Goal: Task Accomplishment & Management: Use online tool/utility

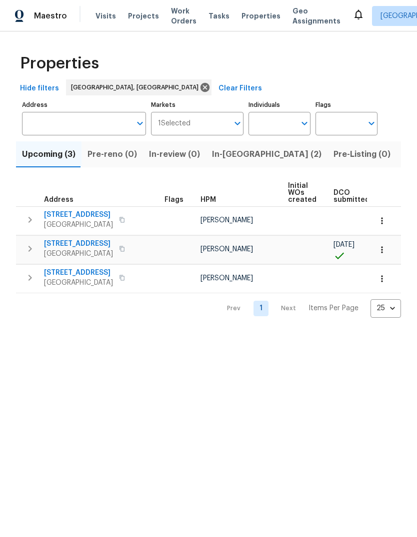
click at [81, 239] on span "[STREET_ADDRESS]" at bounding box center [78, 244] width 69 height 10
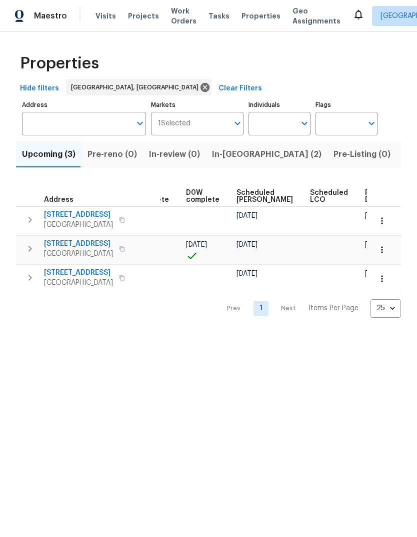
scroll to position [0, 250]
click at [383, 250] on icon "button" at bounding box center [382, 250] width 10 height 10
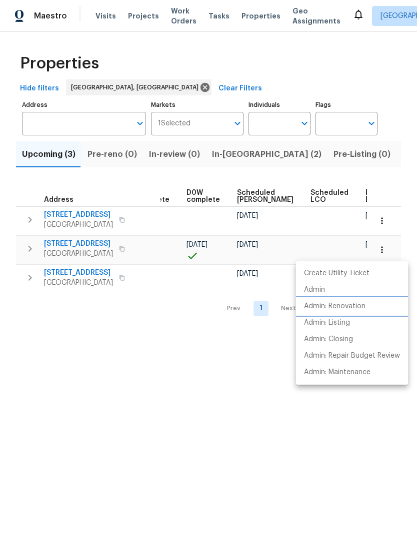
click at [349, 305] on p "Admin: Renovation" at bounding box center [334, 306] width 61 height 10
click at [181, 353] on div at bounding box center [208, 268] width 417 height 537
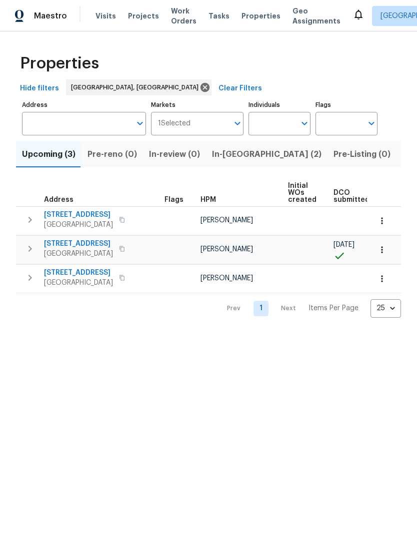
scroll to position [0, 0]
click at [86, 243] on span "[STREET_ADDRESS]" at bounding box center [78, 244] width 69 height 10
click at [259, 334] on html "Maestro Visits Projects Work Orders Tasks Properties Geo Assignments Albuquerqu…" at bounding box center [208, 167] width 417 height 334
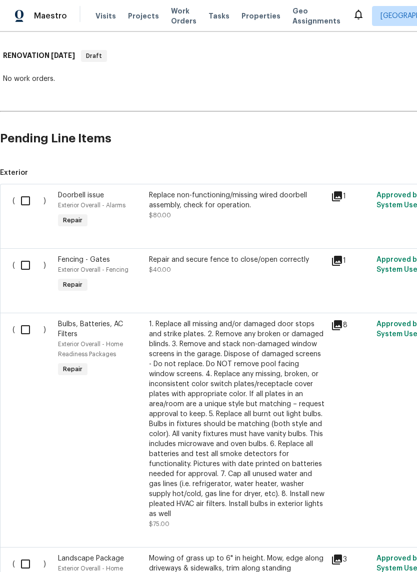
scroll to position [150, 0]
click at [28, 263] on input "checkbox" at bounding box center [29, 264] width 28 height 21
checkbox input "true"
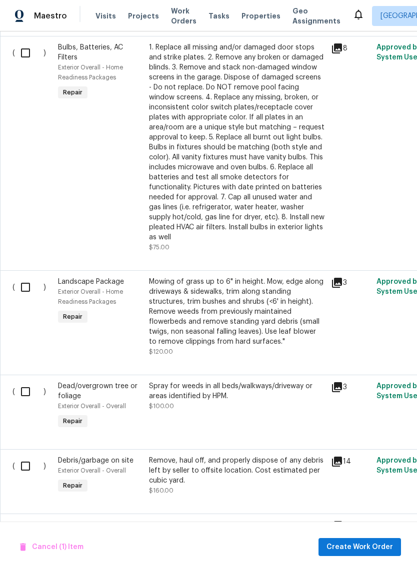
scroll to position [429, 0]
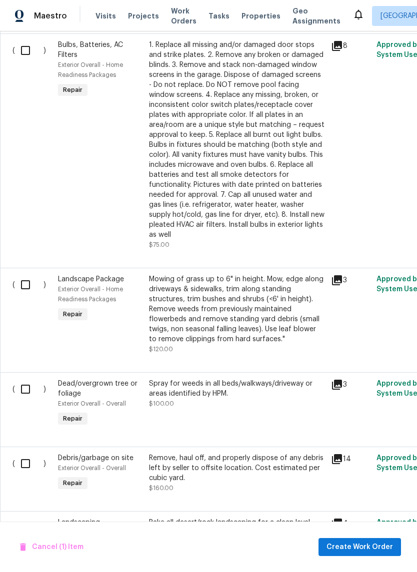
click at [30, 283] on input "checkbox" at bounding box center [29, 284] width 28 height 21
checkbox input "true"
click at [31, 391] on input "checkbox" at bounding box center [29, 389] width 28 height 21
checkbox input "true"
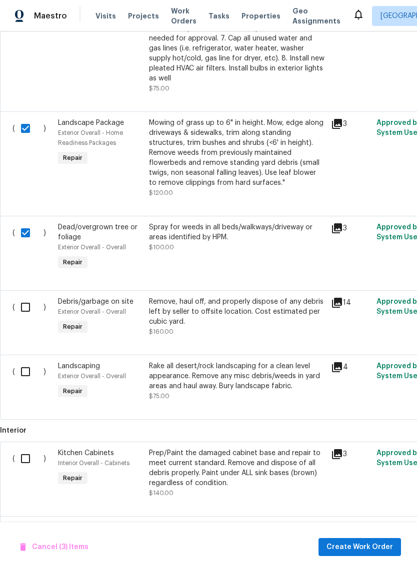
scroll to position [585, 0]
click at [23, 307] on input "checkbox" at bounding box center [29, 306] width 28 height 21
checkbox input "true"
click at [29, 376] on input "checkbox" at bounding box center [29, 371] width 28 height 21
checkbox input "true"
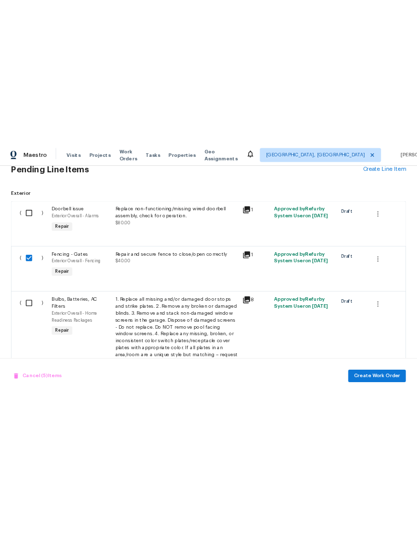
scroll to position [251, 0]
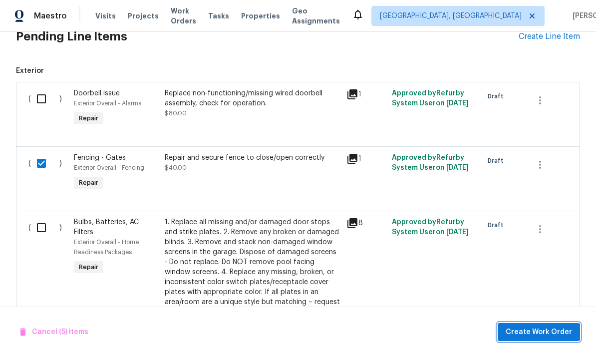
click at [416, 334] on span "Create Work Order" at bounding box center [539, 332] width 66 height 12
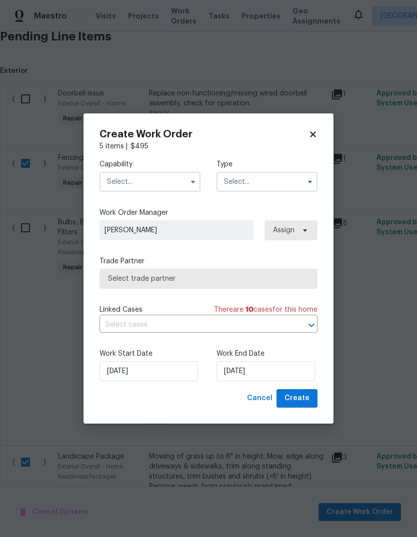
click at [185, 182] on input "text" at bounding box center [149, 182] width 101 height 20
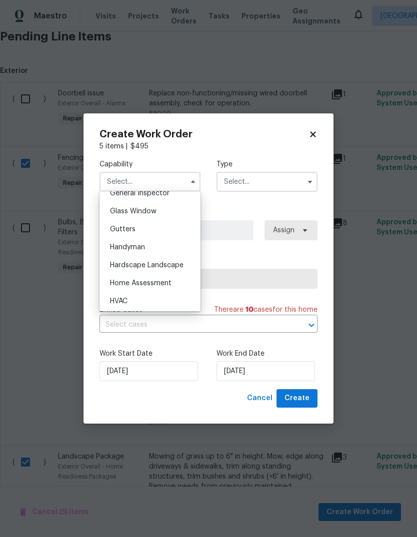
scroll to position [510, 0]
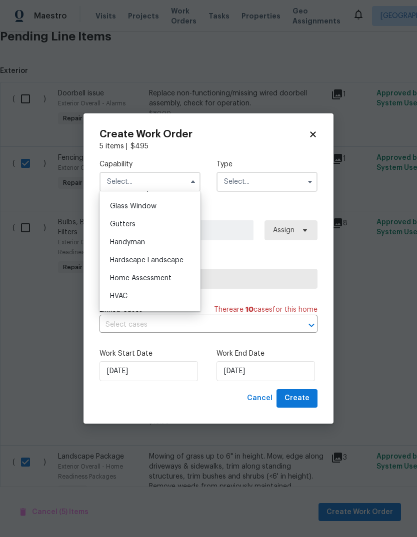
click at [171, 260] on span "Hardscape Landscape" at bounding box center [146, 260] width 73 height 7
type input "Hardscape Landscape"
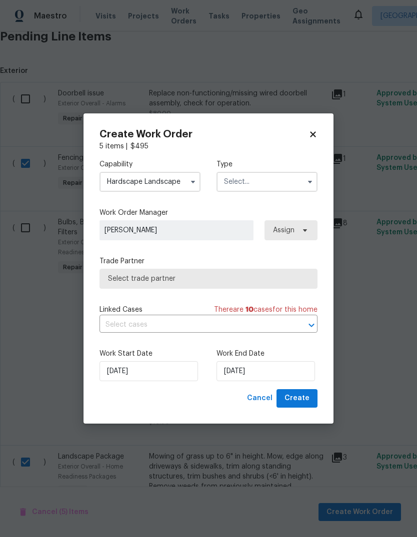
click at [270, 185] on input "text" at bounding box center [266, 182] width 101 height 20
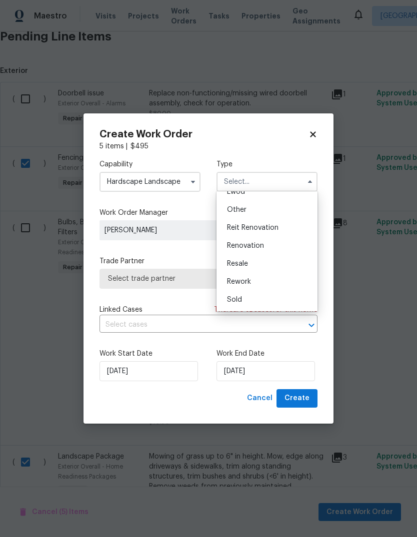
scroll to position [119, 0]
click at [255, 245] on span "Renovation" at bounding box center [245, 245] width 37 height 7
type input "Renovation"
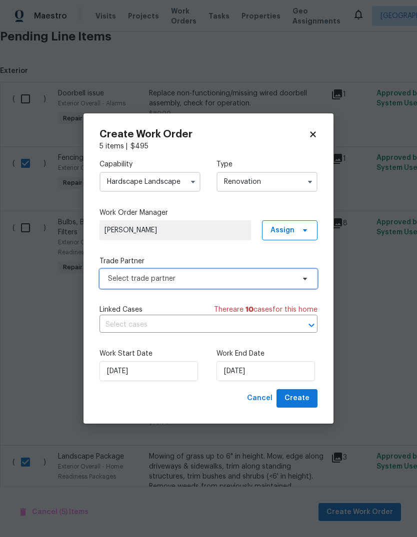
click at [222, 280] on span "Select trade partner" at bounding box center [201, 279] width 186 height 10
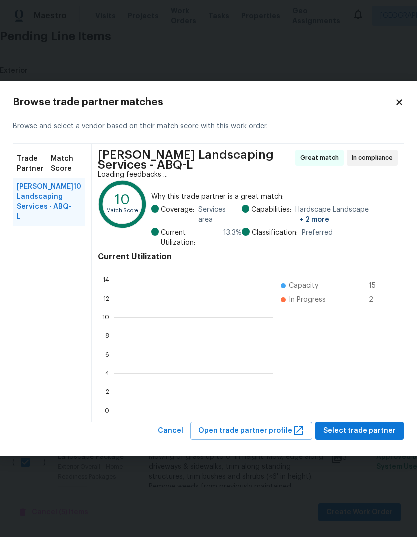
scroll to position [1, 1]
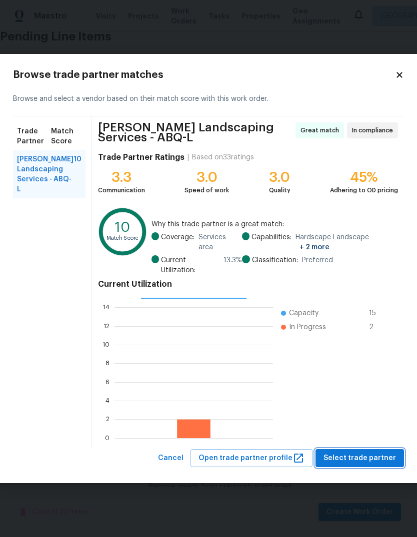
click at [340, 458] on span "Select trade partner" at bounding box center [359, 458] width 72 height 12
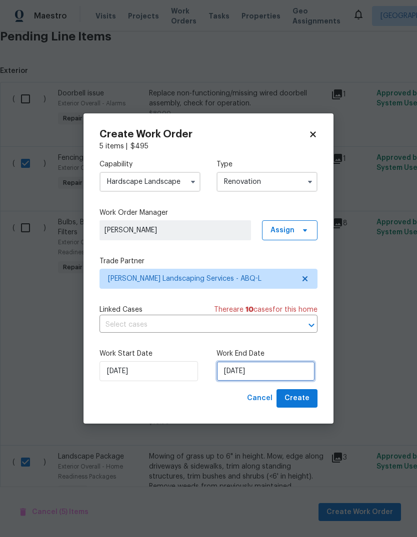
click at [248, 368] on input "[DATE]" at bounding box center [265, 371] width 98 height 20
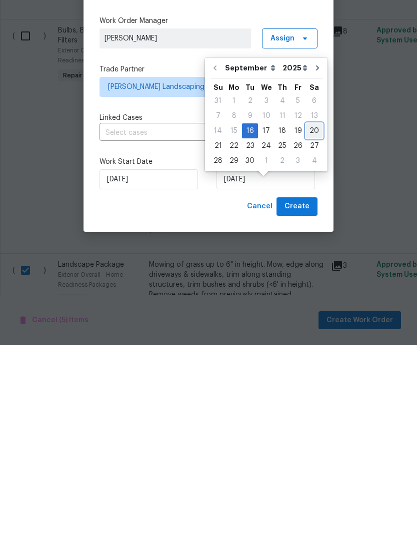
click at [307, 316] on div "20" at bounding box center [314, 323] width 16 height 14
type input "[DATE]"
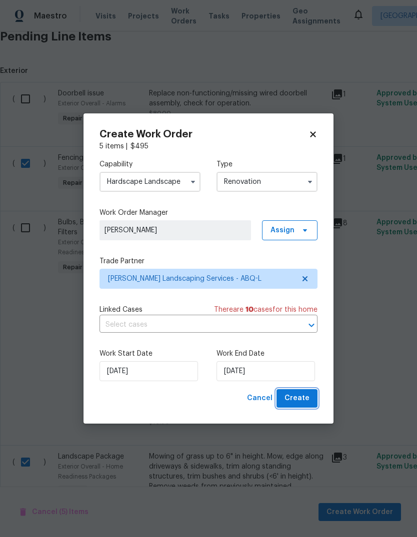
click at [299, 397] on span "Create" at bounding box center [296, 398] width 25 height 12
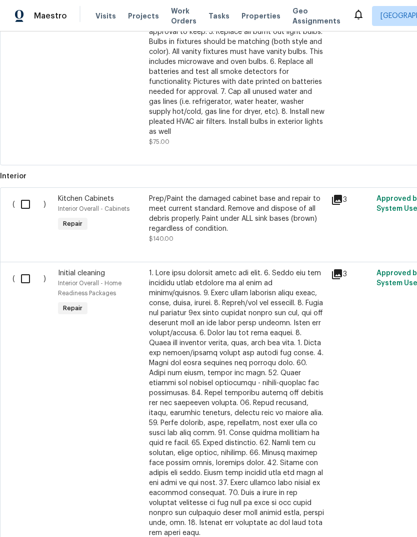
scroll to position [493, 0]
click at [25, 269] on input "checkbox" at bounding box center [29, 279] width 28 height 21
checkbox input "true"
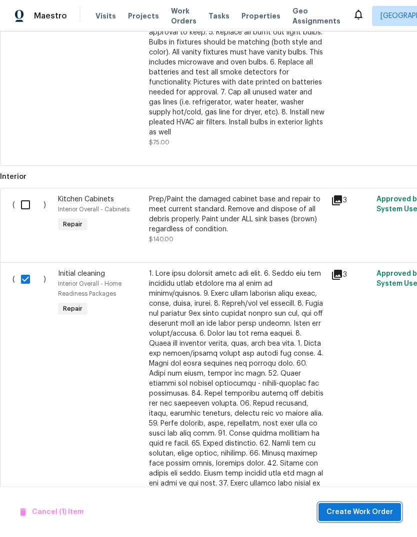
click at [370, 513] on span "Create Work Order" at bounding box center [359, 512] width 66 height 12
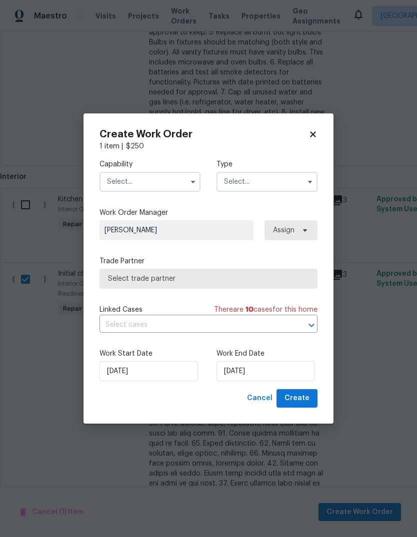
click at [161, 184] on input "text" at bounding box center [149, 182] width 101 height 20
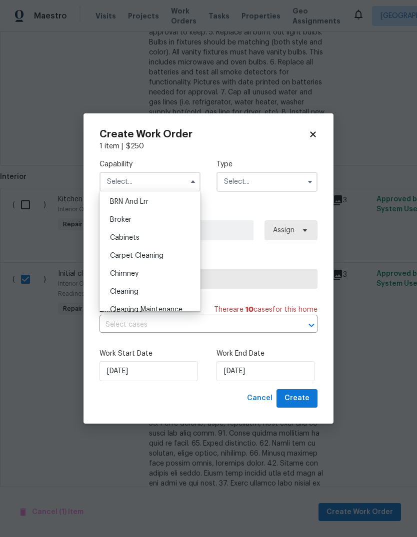
scroll to position [58, 0]
click at [132, 287] on span "Cleaning" at bounding box center [124, 288] width 28 height 7
type input "Cleaning"
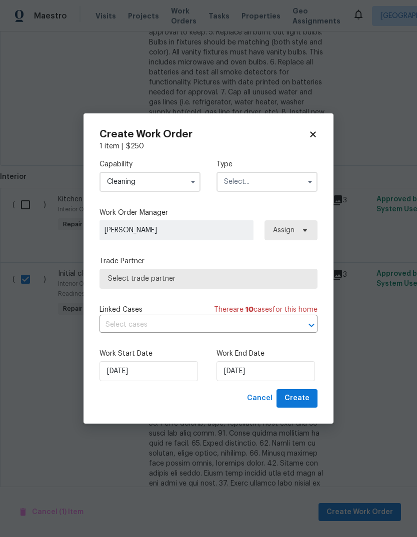
click at [270, 182] on input "text" at bounding box center [266, 182] width 101 height 20
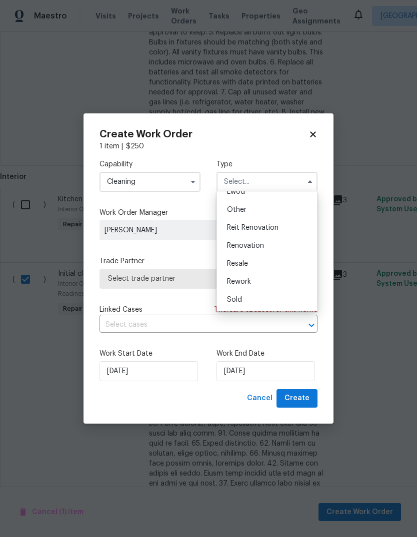
scroll to position [119, 0]
click at [253, 242] on span "Renovation" at bounding box center [245, 245] width 37 height 7
type input "Renovation"
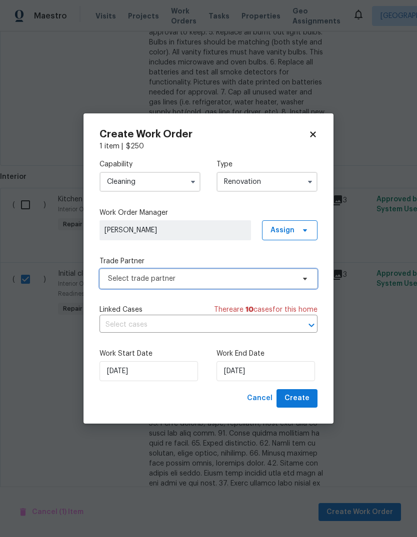
click at [212, 279] on span "Select trade partner" at bounding box center [201, 279] width 186 height 10
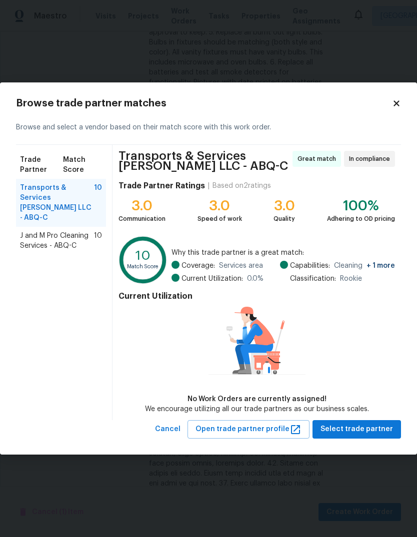
click at [52, 231] on span "J and M Pro Cleaning Services - ABQ-C" at bounding box center [57, 241] width 74 height 20
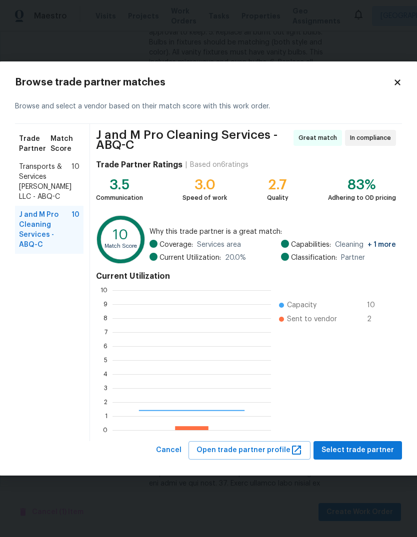
scroll to position [140, 158]
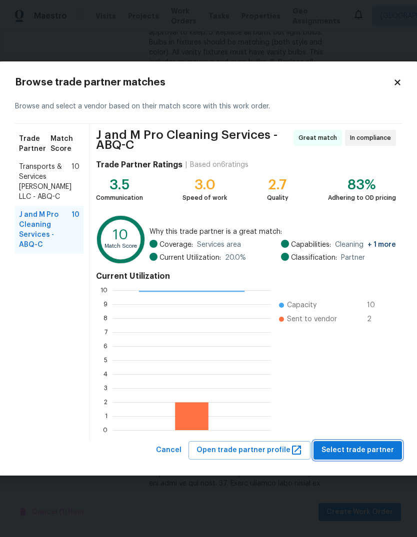
click at [350, 451] on span "Select trade partner" at bounding box center [357, 450] width 72 height 12
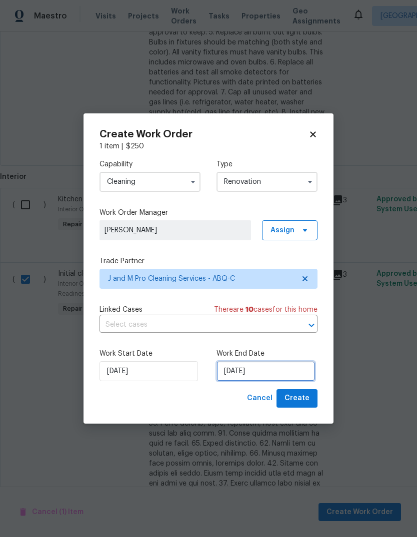
click at [247, 372] on input "[DATE]" at bounding box center [265, 371] width 98 height 20
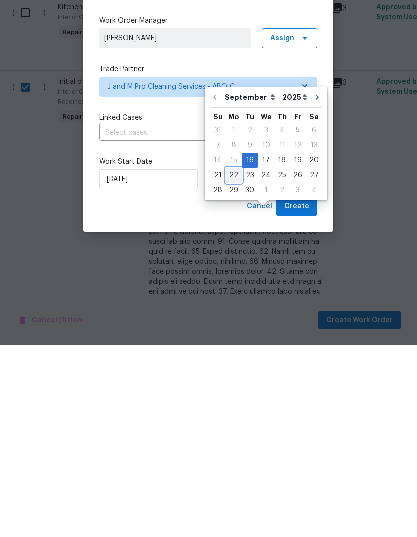
click at [234, 360] on div "22" at bounding box center [234, 367] width 16 height 14
type input "[DATE]"
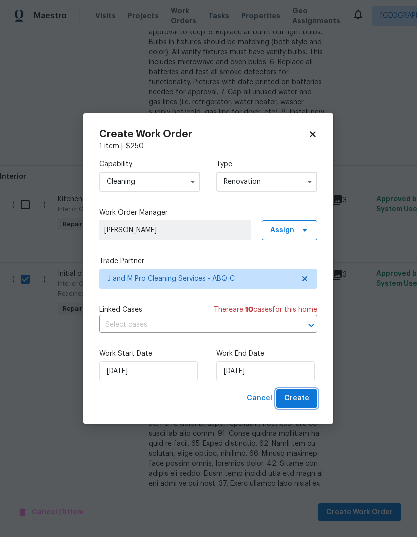
click at [302, 400] on span "Create" at bounding box center [296, 398] width 25 height 12
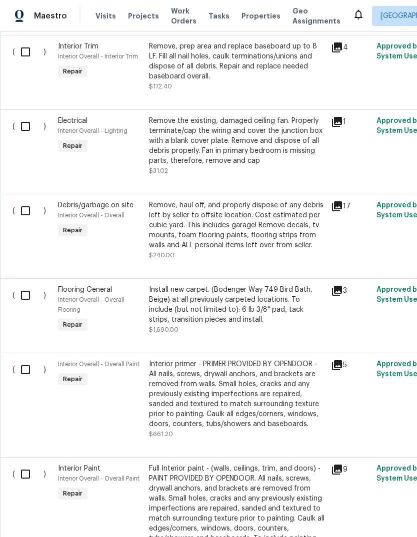
scroll to position [1010, 0]
click at [18, 285] on input "checkbox" at bounding box center [29, 295] width 28 height 21
checkbox input "true"
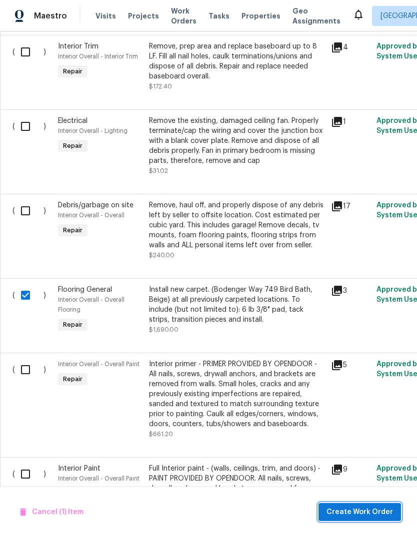
click at [355, 510] on span "Create Work Order" at bounding box center [359, 512] width 66 height 12
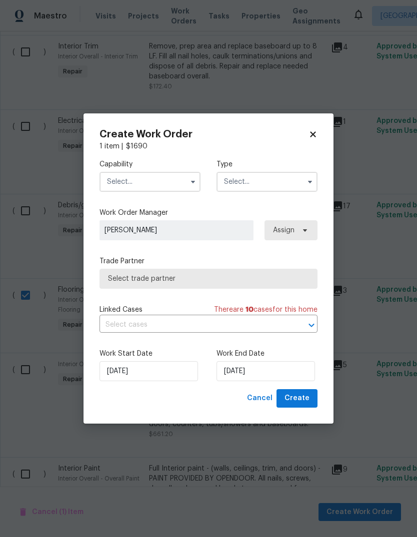
click at [148, 178] on input "text" at bounding box center [149, 182] width 101 height 20
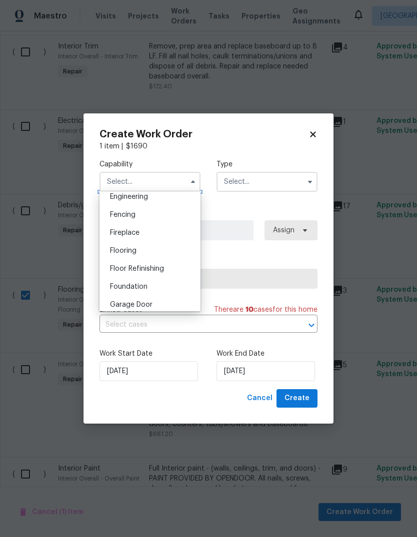
scroll to position [340, 0]
click at [136, 250] on span "Flooring" at bounding box center [123, 250] width 26 height 7
type input "Flooring"
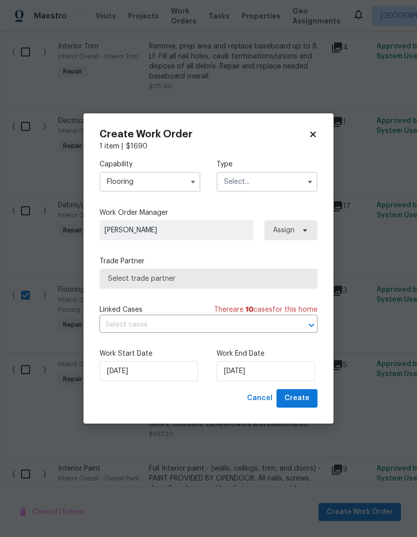
click at [272, 182] on input "text" at bounding box center [266, 182] width 101 height 20
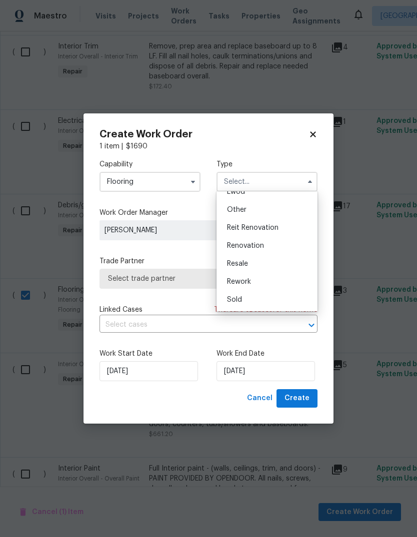
scroll to position [119, 0]
click at [255, 244] on span "Renovation" at bounding box center [245, 245] width 37 height 7
type input "Renovation"
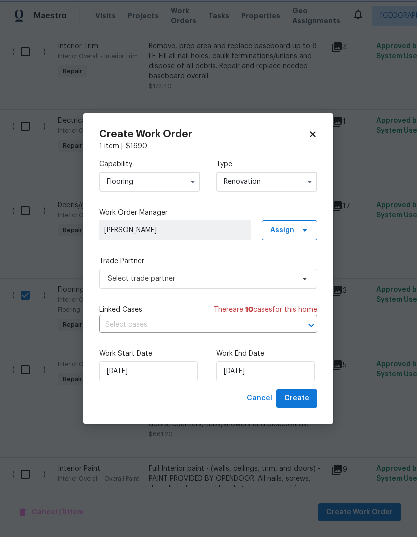
scroll to position [0, 0]
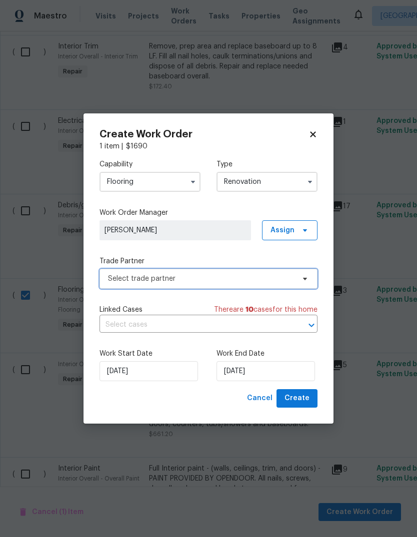
click at [189, 278] on span "Select trade partner" at bounding box center [201, 279] width 186 height 10
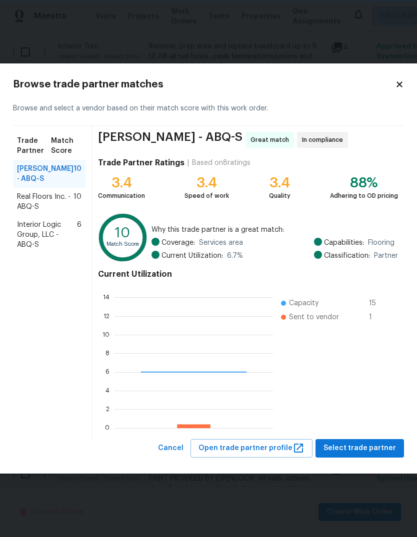
scroll to position [140, 158]
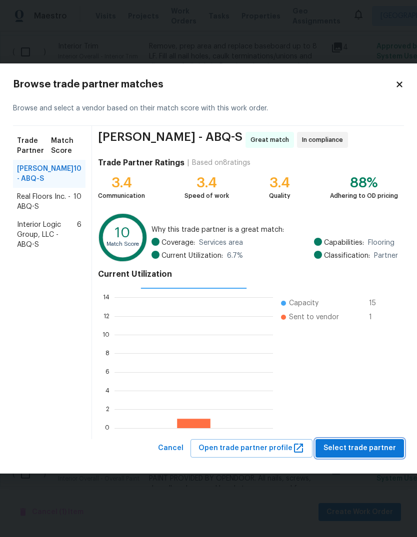
click at [341, 446] on span "Select trade partner" at bounding box center [359, 448] width 72 height 12
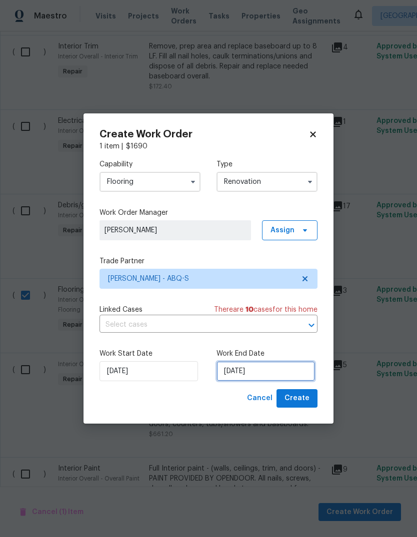
click at [242, 372] on input "[DATE]" at bounding box center [265, 371] width 98 height 20
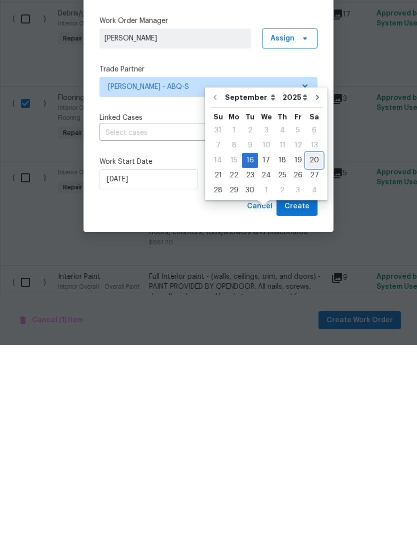
click at [312, 345] on div "20" at bounding box center [314, 352] width 16 height 14
type input "[DATE]"
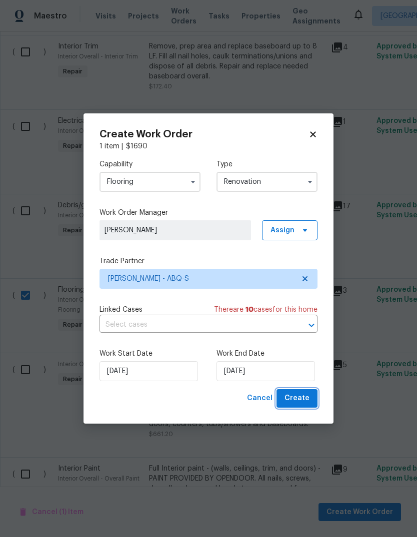
click at [300, 396] on span "Create" at bounding box center [296, 398] width 25 height 12
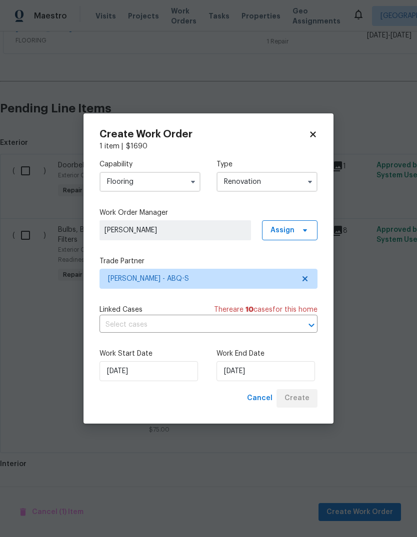
scroll to position [242, 0]
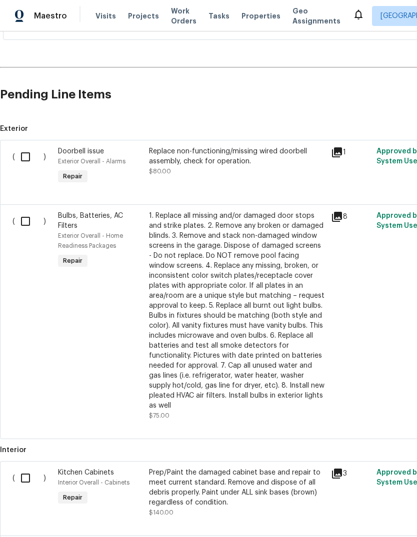
scroll to position [295, 0]
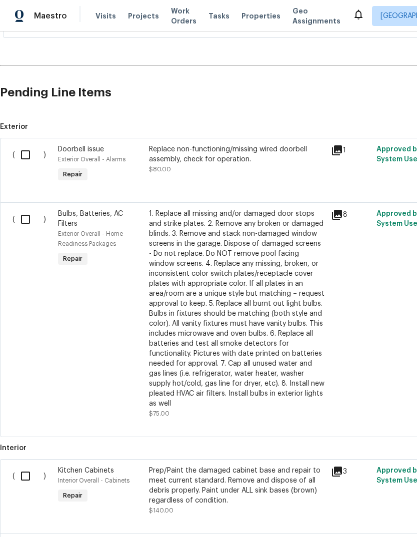
click at [29, 156] on input "checkbox" at bounding box center [29, 154] width 28 height 21
checkbox input "true"
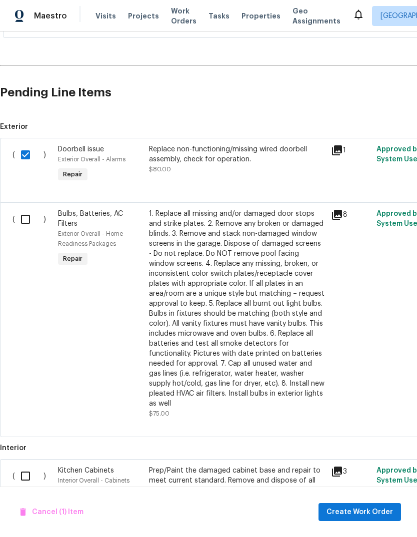
click at [30, 216] on input "checkbox" at bounding box center [29, 219] width 28 height 21
checkbox input "true"
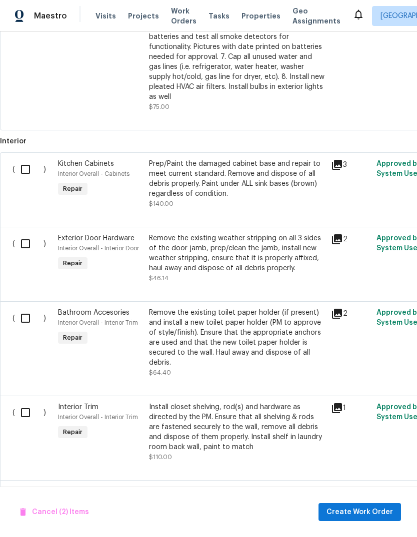
scroll to position [602, 0]
click at [30, 165] on input "checkbox" at bounding box center [29, 168] width 28 height 21
checkbox input "true"
click at [28, 245] on input "checkbox" at bounding box center [29, 243] width 28 height 21
checkbox input "true"
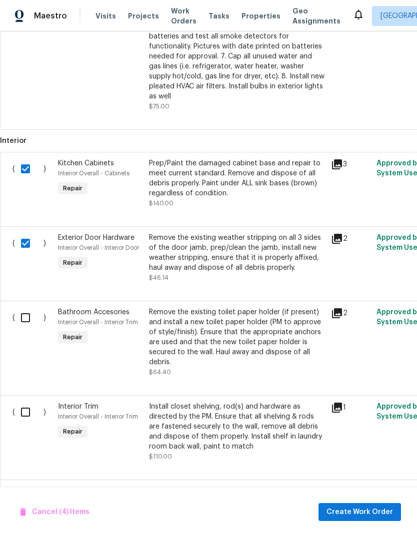
click at [30, 325] on input "checkbox" at bounding box center [29, 317] width 28 height 21
checkbox input "true"
click at [29, 418] on input "checkbox" at bounding box center [29, 412] width 28 height 21
checkbox input "true"
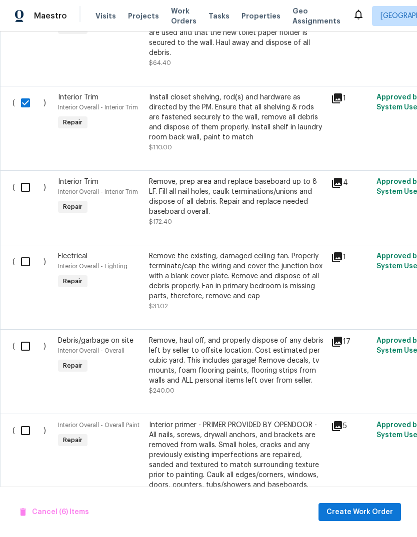
scroll to position [914, 0]
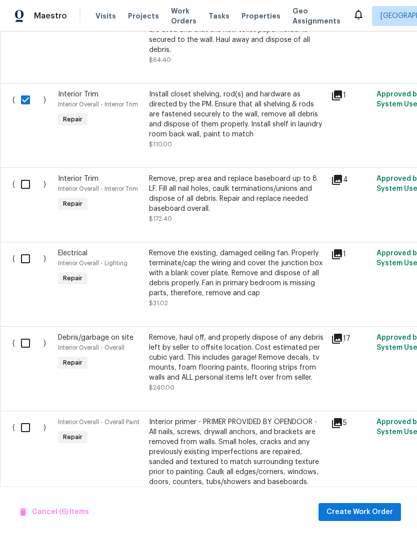
click at [25, 186] on input "checkbox" at bounding box center [29, 184] width 28 height 21
checkbox input "true"
click at [23, 260] on input "checkbox" at bounding box center [29, 258] width 28 height 21
checkbox input "true"
click at [28, 347] on input "checkbox" at bounding box center [29, 343] width 28 height 21
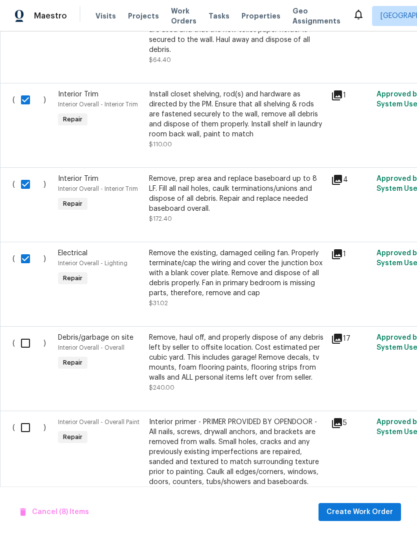
checkbox input "true"
click at [24, 438] on input "checkbox" at bounding box center [29, 427] width 28 height 21
checkbox input "true"
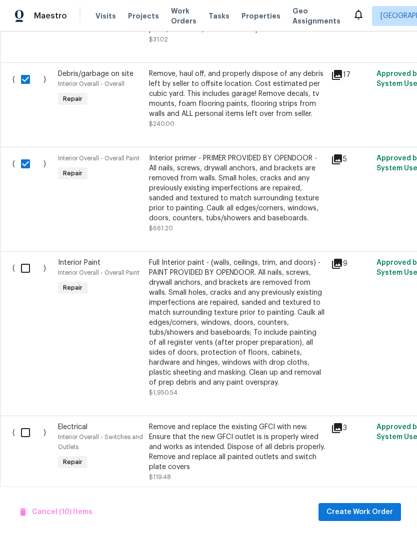
scroll to position [1174, 0]
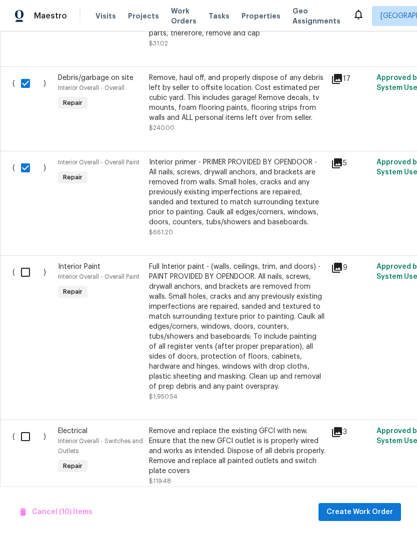
click at [24, 275] on input "checkbox" at bounding box center [29, 272] width 28 height 21
checkbox input "true"
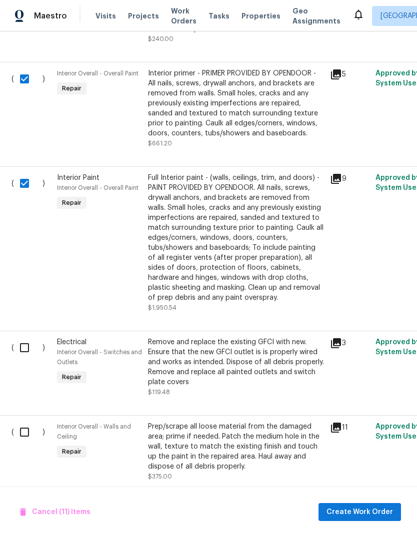
scroll to position [1262, 1]
click at [27, 355] on input "checkbox" at bounding box center [28, 348] width 28 height 21
checkbox input "true"
click at [24, 438] on input "checkbox" at bounding box center [28, 432] width 28 height 21
checkbox input "true"
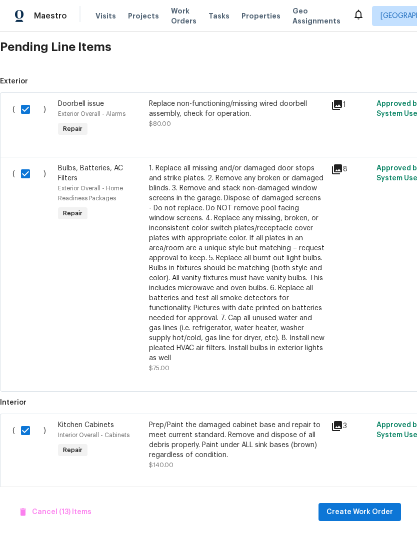
scroll to position [229, 0]
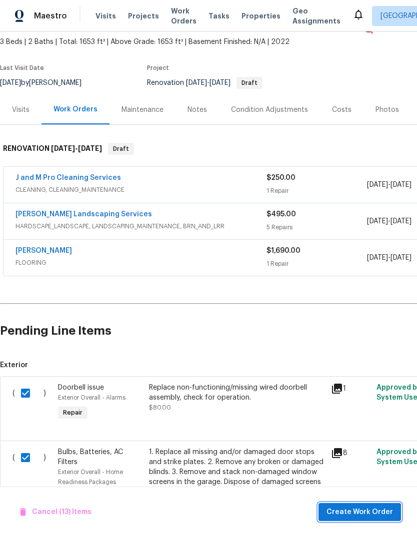
click at [369, 507] on span "Create Work Order" at bounding box center [359, 512] width 66 height 12
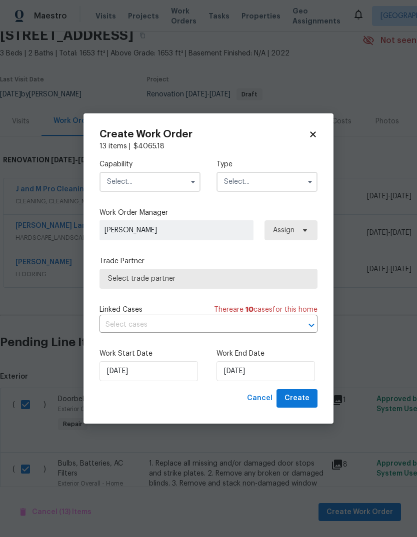
scroll to position [44, 0]
click at [184, 179] on input "text" at bounding box center [149, 182] width 101 height 20
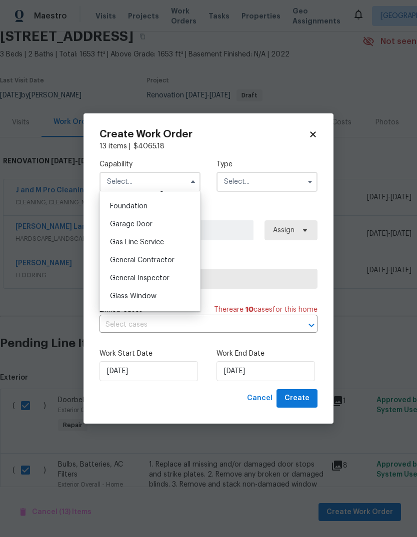
scroll to position [429, 0]
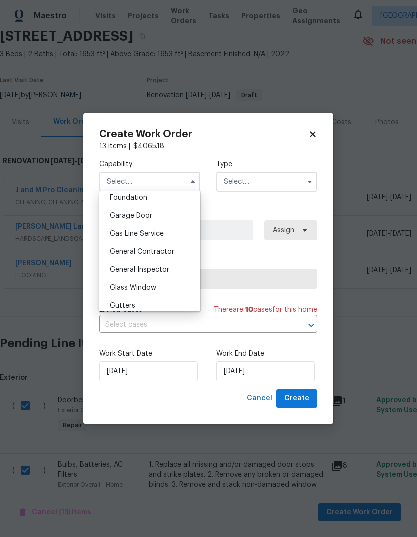
click at [155, 253] on span "General Contractor" at bounding box center [142, 251] width 64 height 7
type input "General Contractor"
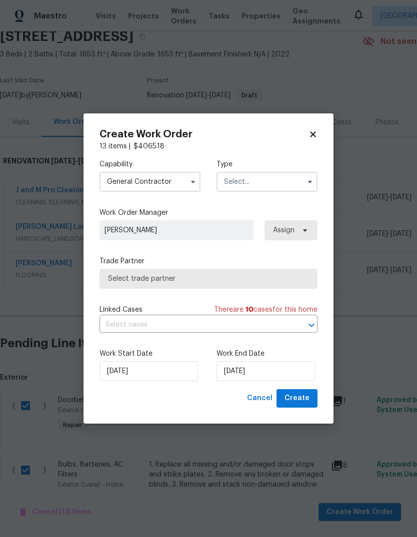
click at [280, 183] on input "text" at bounding box center [266, 182] width 101 height 20
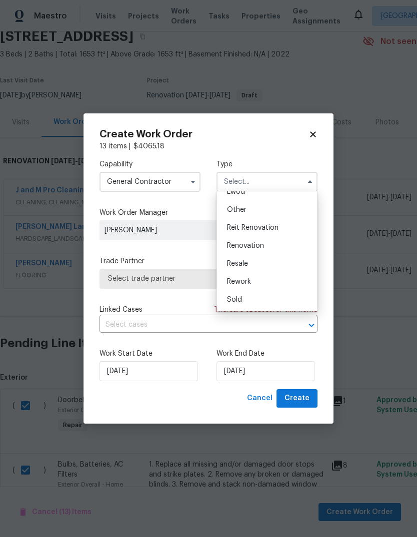
scroll to position [119, 0]
click at [251, 244] on span "Renovation" at bounding box center [245, 245] width 37 height 7
type input "Renovation"
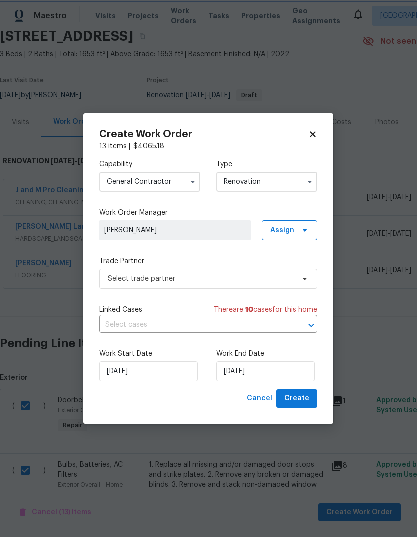
scroll to position [0, 0]
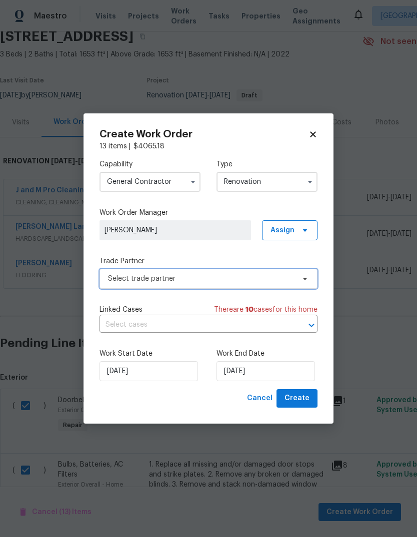
click at [207, 279] on span "Select trade partner" at bounding box center [201, 279] width 186 height 10
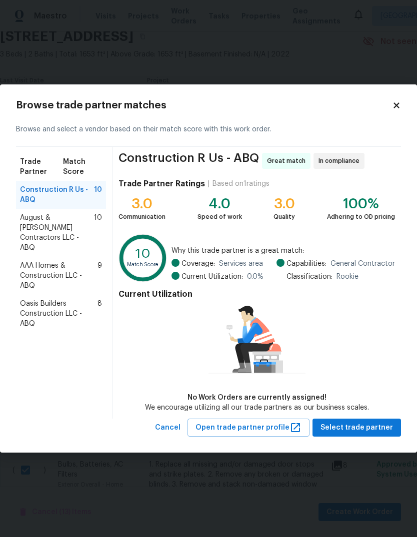
click at [60, 299] on span "Oasis Builders Construction LLC - ABQ" at bounding box center [58, 314] width 77 height 30
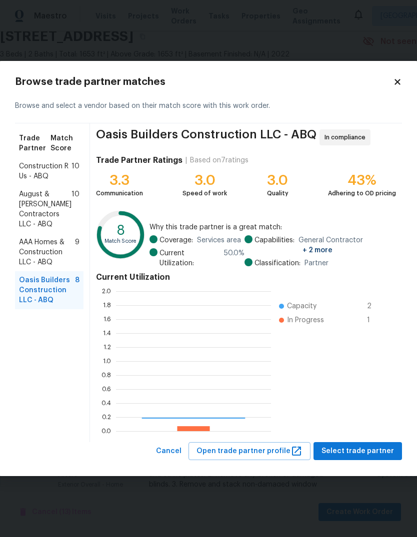
scroll to position [140, 155]
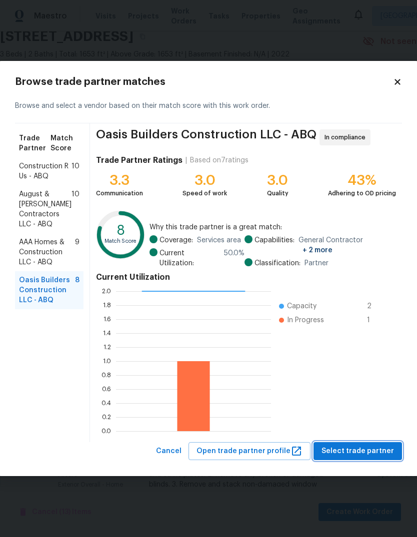
click at [357, 449] on span "Select trade partner" at bounding box center [357, 451] width 72 height 12
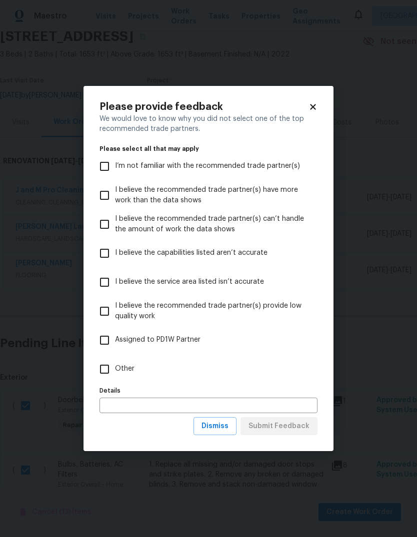
click at [104, 372] on input "Other" at bounding box center [104, 369] width 21 height 21
checkbox input "true"
click at [268, 433] on button "Submit Feedback" at bounding box center [278, 426] width 77 height 18
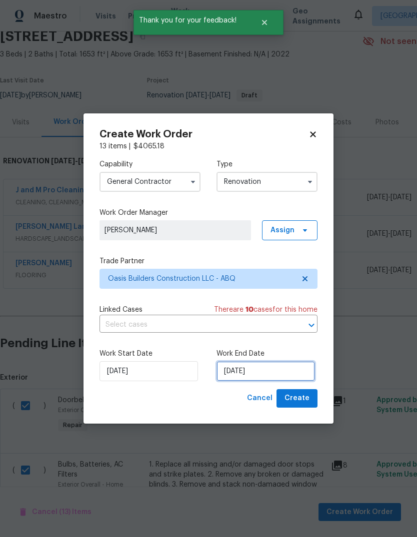
click at [238, 375] on input "[DATE]" at bounding box center [265, 371] width 98 height 20
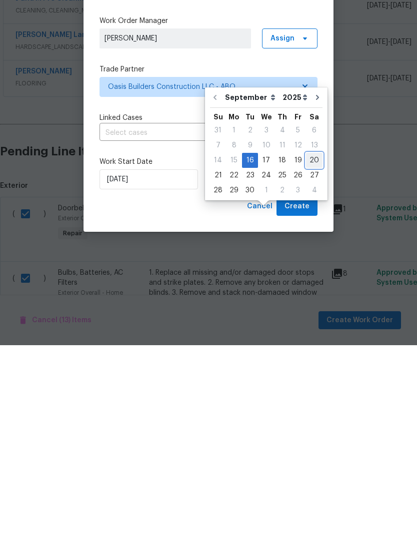
click at [311, 345] on div "20" at bounding box center [314, 352] width 16 height 14
type input "[DATE]"
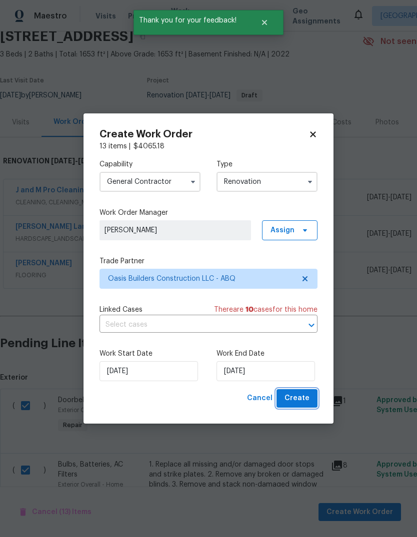
click at [303, 397] on span "Create" at bounding box center [296, 398] width 25 height 12
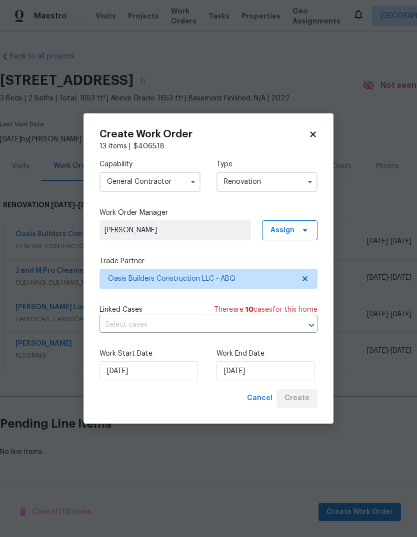
scroll to position [0, 0]
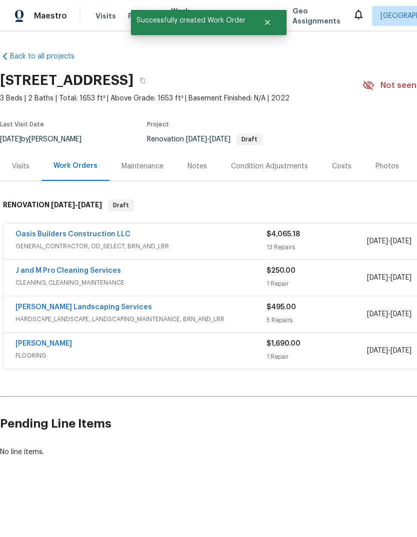
click at [299, 445] on h2 "Pending Line Items" at bounding box center [251, 424] width 503 height 46
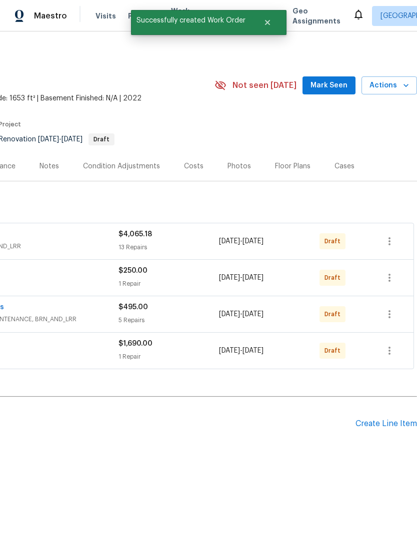
scroll to position [0, 148]
click at [333, 82] on span "Mark Seen" at bounding box center [328, 85] width 37 height 12
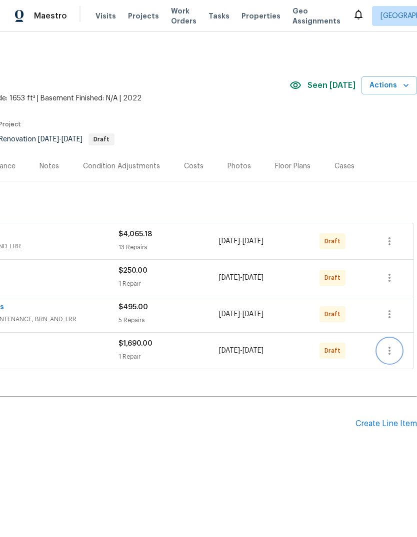
click at [391, 351] on icon "button" at bounding box center [389, 351] width 12 height 12
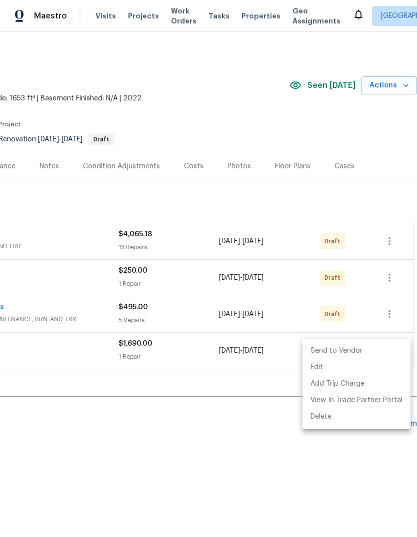
click at [348, 347] on li "Send to Vendor" at bounding box center [356, 351] width 108 height 16
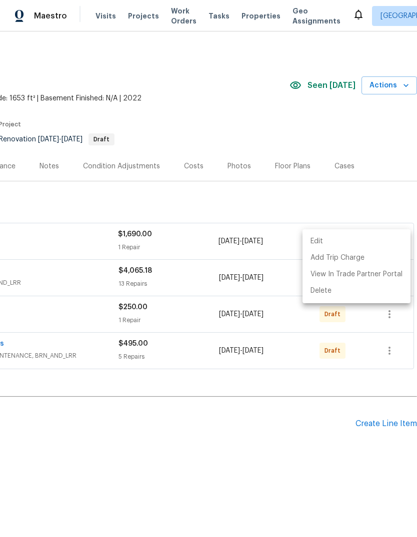
click at [347, 426] on div at bounding box center [208, 268] width 417 height 537
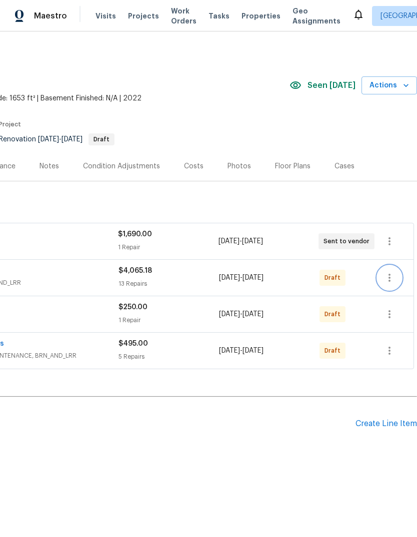
click at [392, 274] on icon "button" at bounding box center [389, 278] width 12 height 12
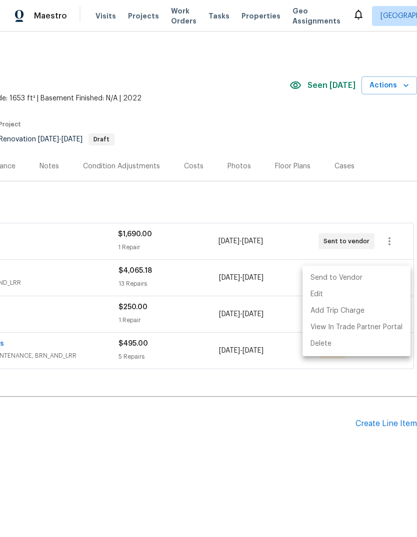
click at [364, 273] on li "Send to Vendor" at bounding box center [356, 278] width 108 height 16
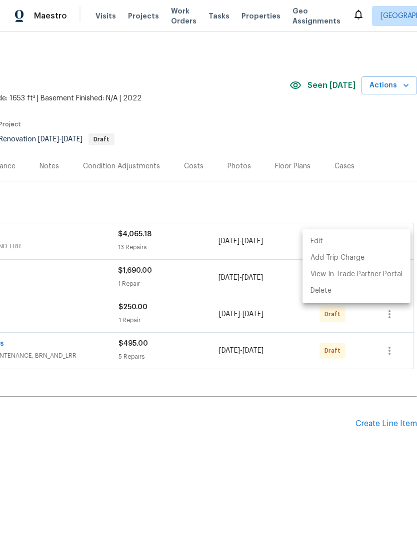
click at [294, 437] on div at bounding box center [208, 268] width 417 height 537
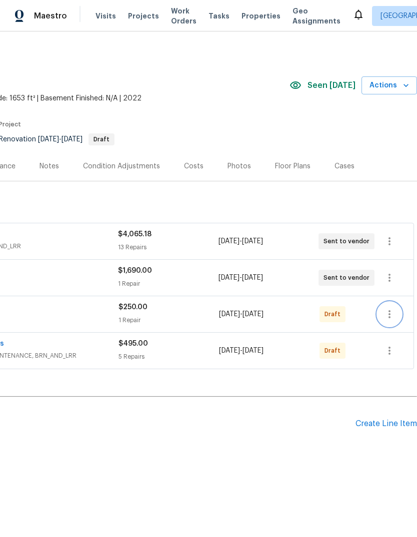
click at [394, 316] on icon "button" at bounding box center [389, 314] width 12 height 12
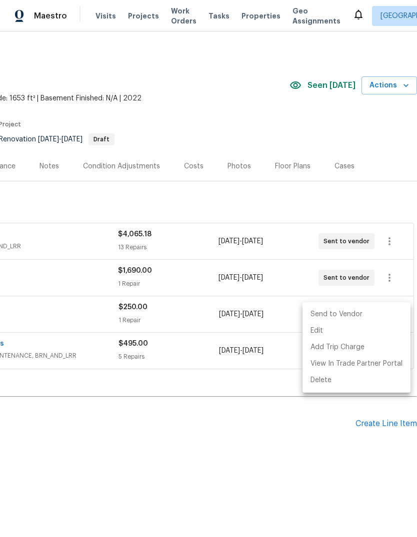
click at [353, 313] on li "Send to Vendor" at bounding box center [356, 314] width 108 height 16
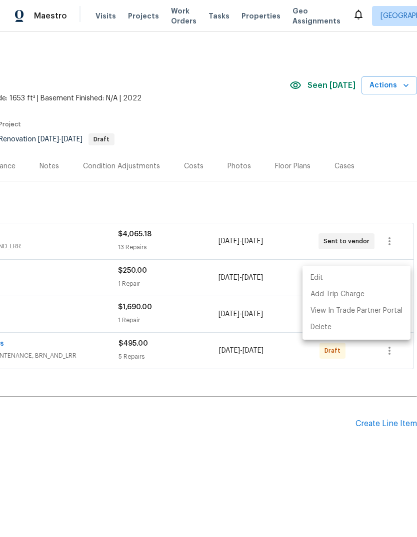
click at [303, 447] on div at bounding box center [208, 268] width 417 height 537
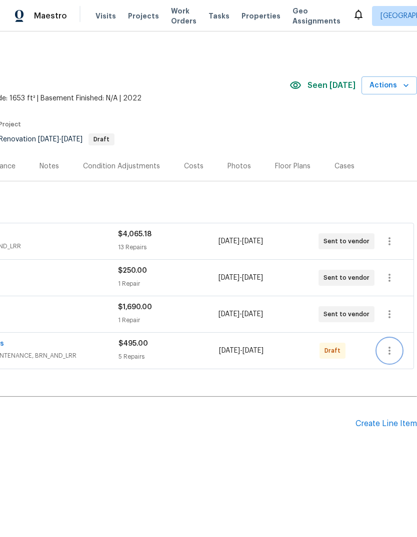
click at [395, 350] on icon "button" at bounding box center [389, 351] width 12 height 12
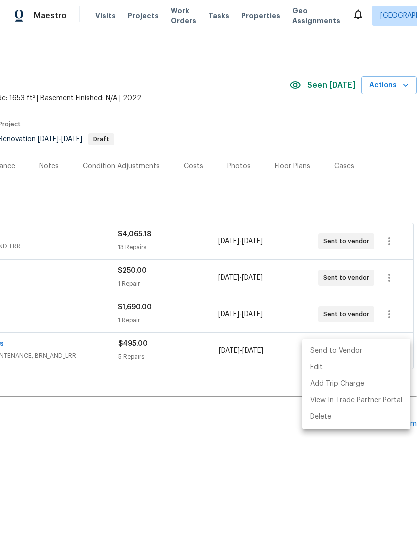
click at [350, 348] on li "Send to Vendor" at bounding box center [356, 351] width 108 height 16
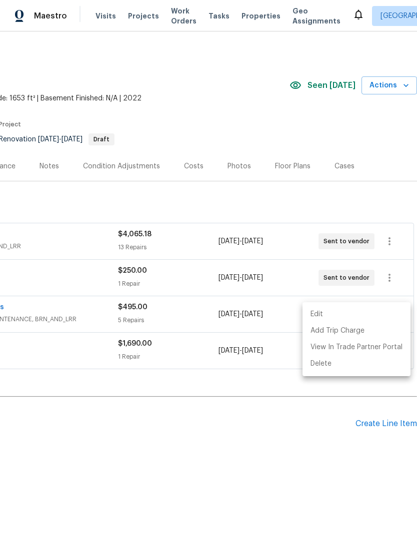
click at [303, 456] on div at bounding box center [208, 268] width 417 height 537
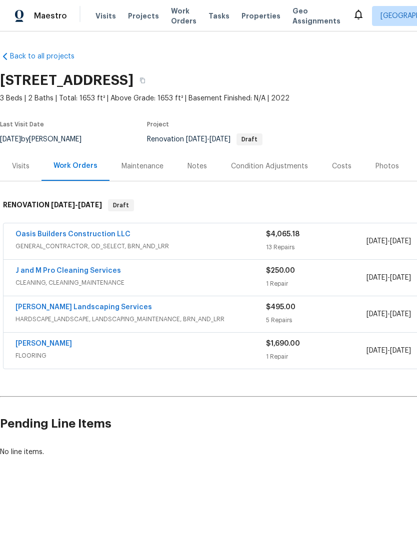
scroll to position [0, 0]
click at [50, 341] on link "[PERSON_NAME]" at bounding box center [43, 343] width 56 height 7
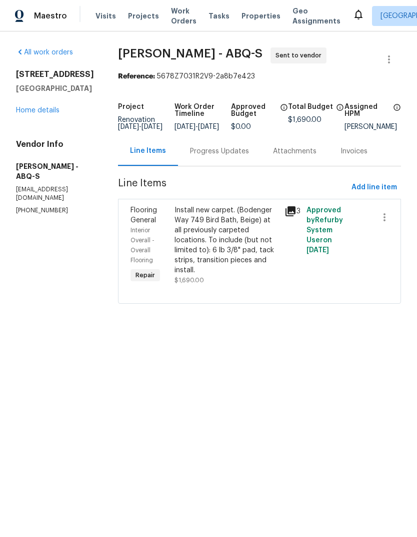
click at [211, 155] on div "Progress Updates" at bounding box center [219, 151] width 59 height 10
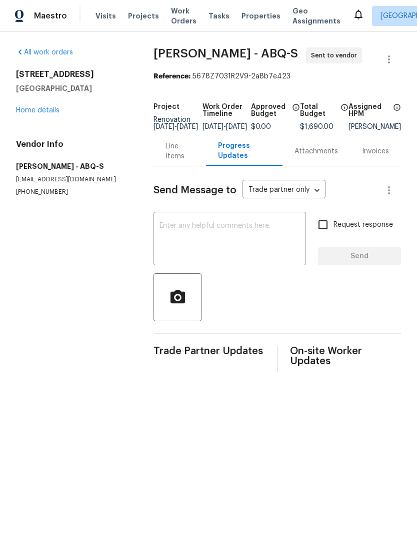
click at [172, 231] on textarea at bounding box center [229, 239] width 140 height 35
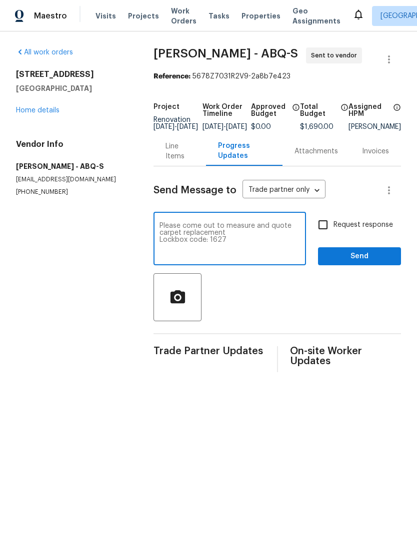
click at [248, 246] on textarea "Please come out to measure and quote carpet replacement Lockbox code: 1627" at bounding box center [229, 239] width 140 height 35
type textarea "Please come out to measure and quote carpet replacement Lockbox code: 1627"
click at [363, 263] on span "Send" at bounding box center [359, 256] width 67 height 12
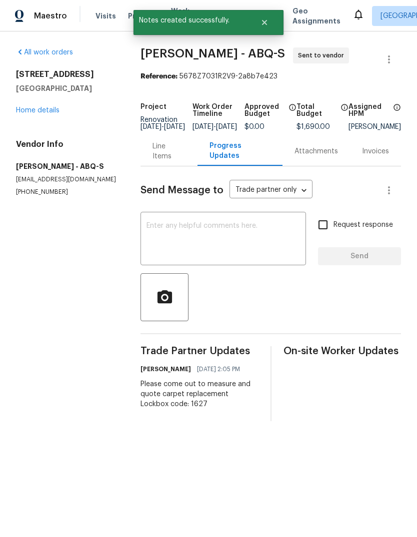
click at [34, 108] on link "Home details" at bounding box center [37, 110] width 43 height 7
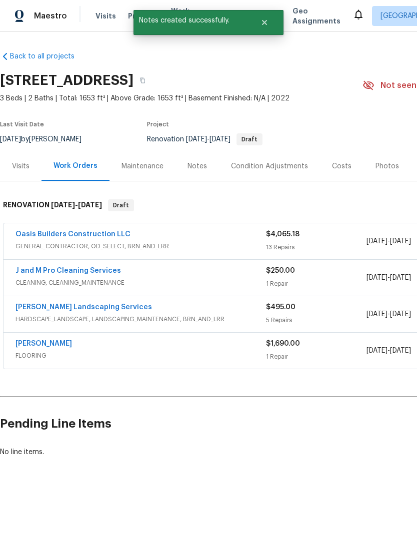
click at [86, 232] on link "Oasis Builders Construction LLC" at bounding box center [72, 234] width 115 height 7
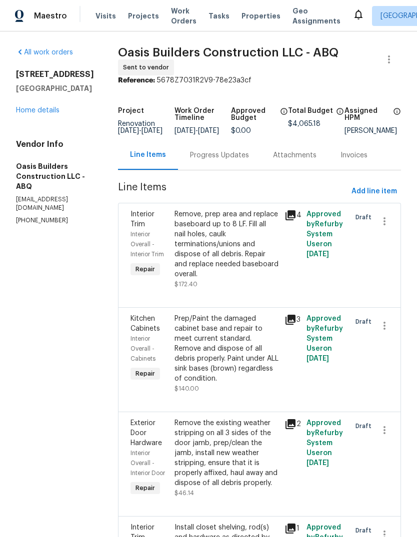
click at [232, 160] on div "Progress Updates" at bounding box center [219, 155] width 59 height 10
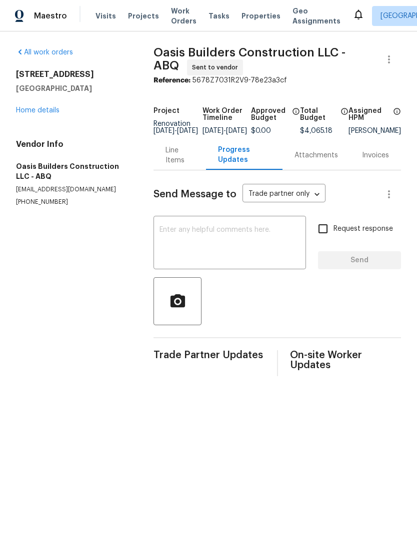
click at [167, 231] on div "x ​" at bounding box center [229, 243] width 152 height 51
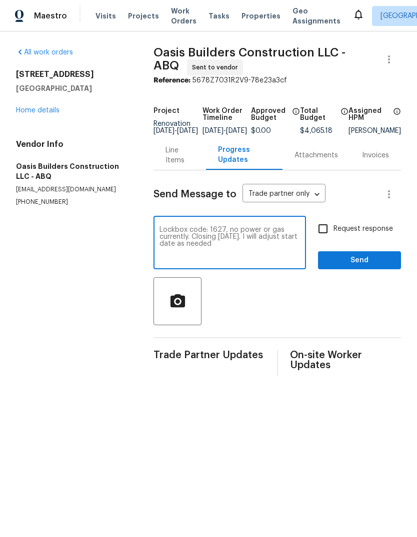
type textarea "Lockbox code: 1627, no power or gas currently. Closing [DATE]. I will adjust st…"
click at [363, 266] on span "Send" at bounding box center [359, 260] width 67 height 12
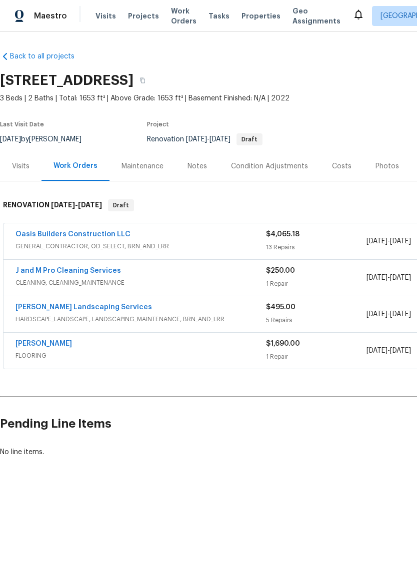
click at [93, 231] on link "Oasis Builders Construction LLC" at bounding box center [72, 234] width 115 height 7
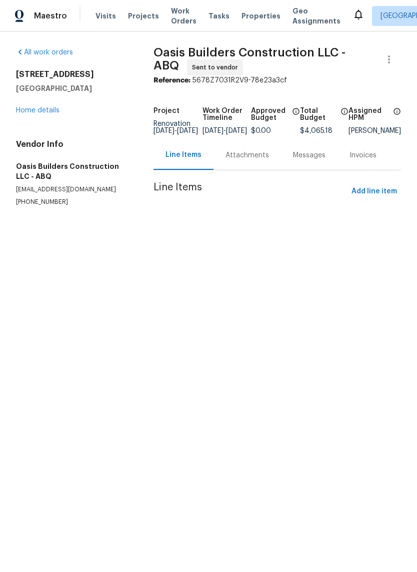
click at [246, 134] on div "[DATE] - [DATE]" at bounding box center [226, 130] width 49 height 7
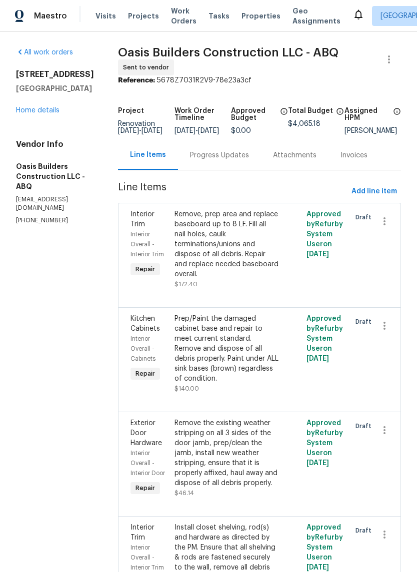
click at [233, 168] on div "Progress Updates" at bounding box center [219, 154] width 83 height 29
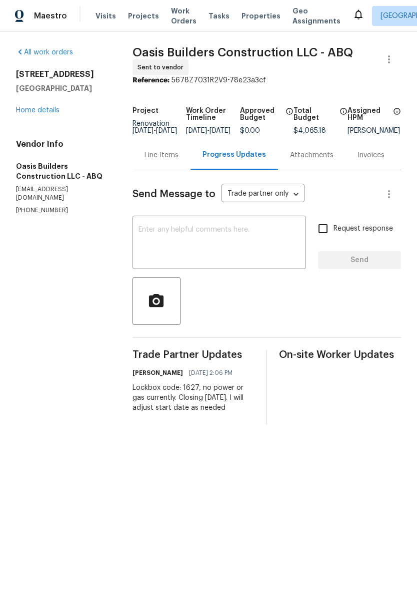
click at [168, 235] on textarea at bounding box center [218, 243] width 161 height 35
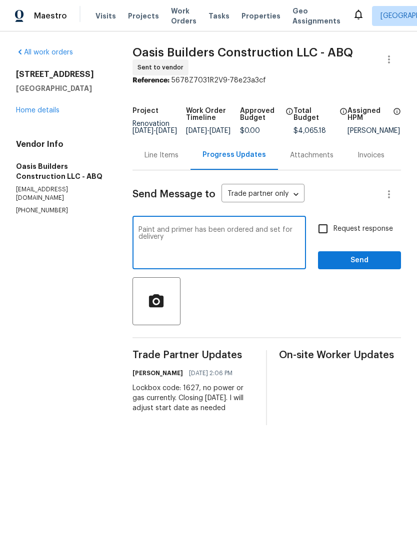
type textarea "Paint and primer has been ordered and set for delivery"
click at [352, 266] on span "Send" at bounding box center [359, 260] width 67 height 12
